Goal: Information Seeking & Learning: Learn about a topic

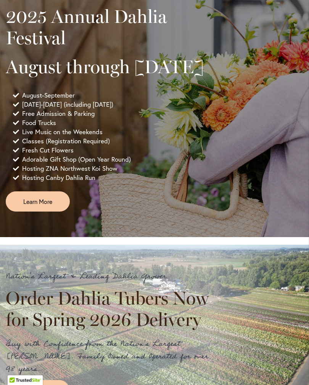
scroll to position [405, 0]
click at [52, 206] on span "Learn More" at bounding box center [37, 201] width 29 height 9
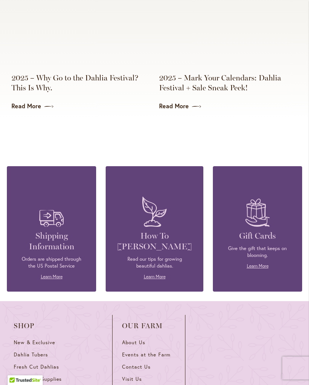
scroll to position [1788, 0]
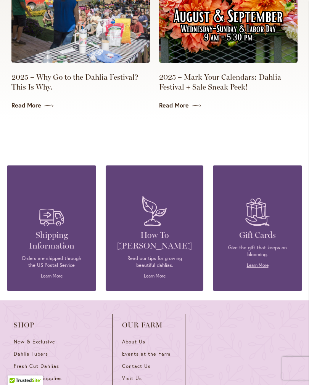
click at [157, 273] on link "Learn More" at bounding box center [155, 276] width 22 height 6
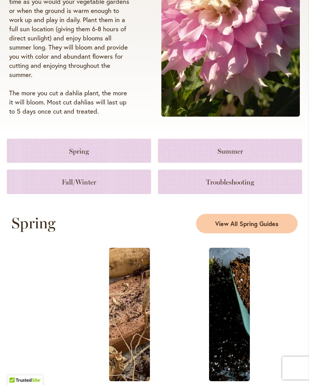
scroll to position [208, 0]
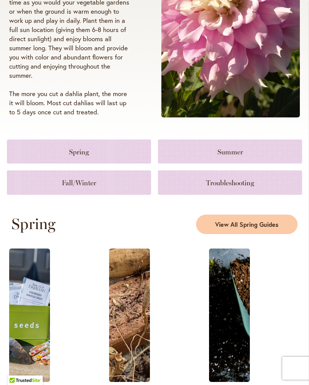
click at [109, 191] on link at bounding box center [79, 183] width 144 height 24
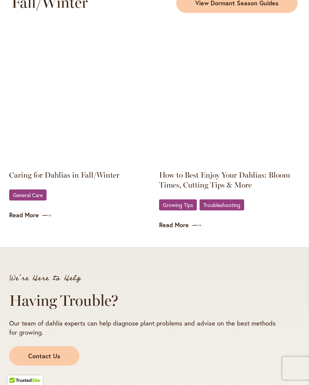
scroll to position [1172, 0]
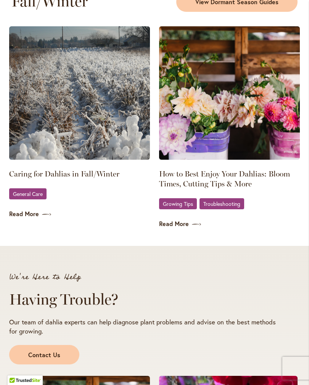
click at [39, 200] on link "General Care" at bounding box center [27, 194] width 37 height 11
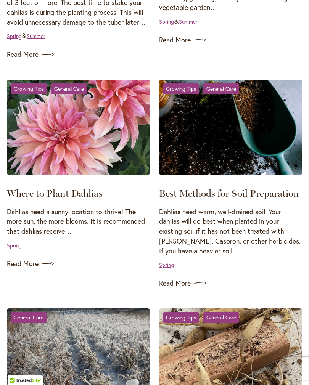
scroll to position [768, 0]
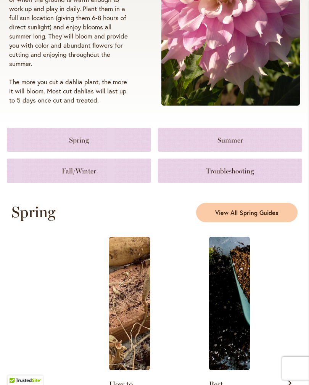
scroll to position [220, 0]
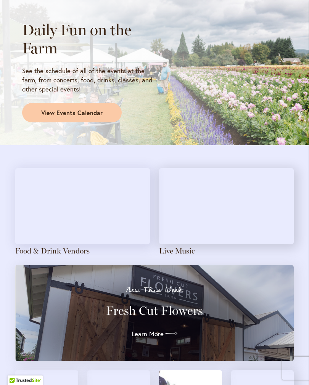
scroll to position [620, 0]
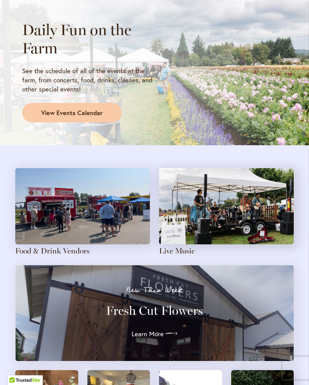
click at [106, 219] on img at bounding box center [82, 207] width 135 height 76
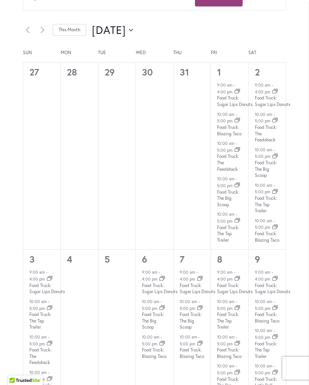
scroll to position [416, 0]
